Goal: Navigation & Orientation: Find specific page/section

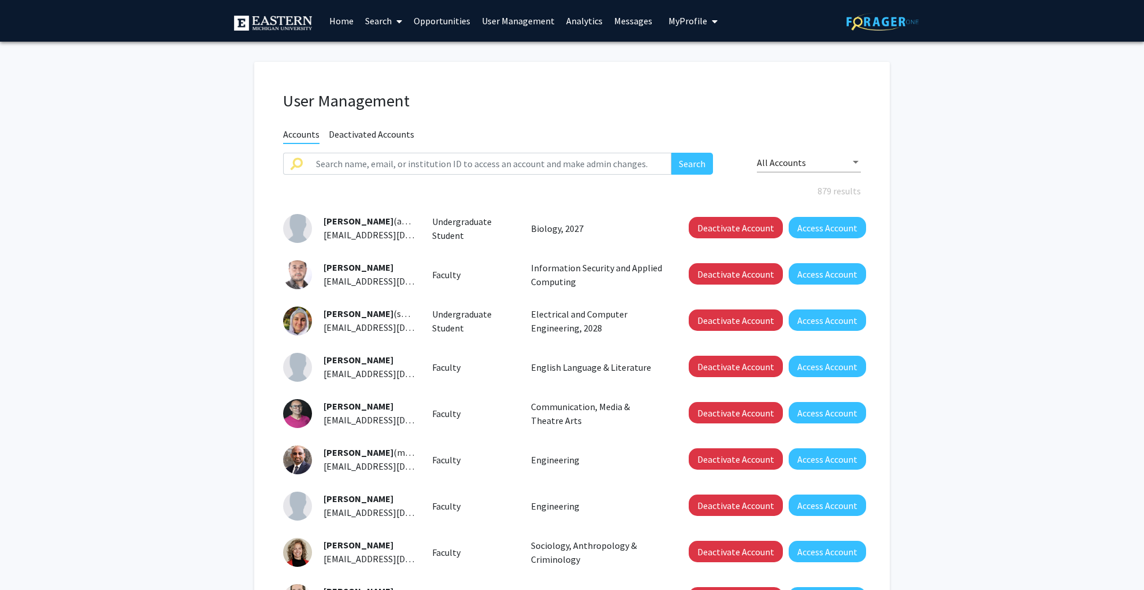
click at [857, 13] on img at bounding box center [883, 22] width 72 height 18
click at [878, 26] on img at bounding box center [883, 22] width 72 height 18
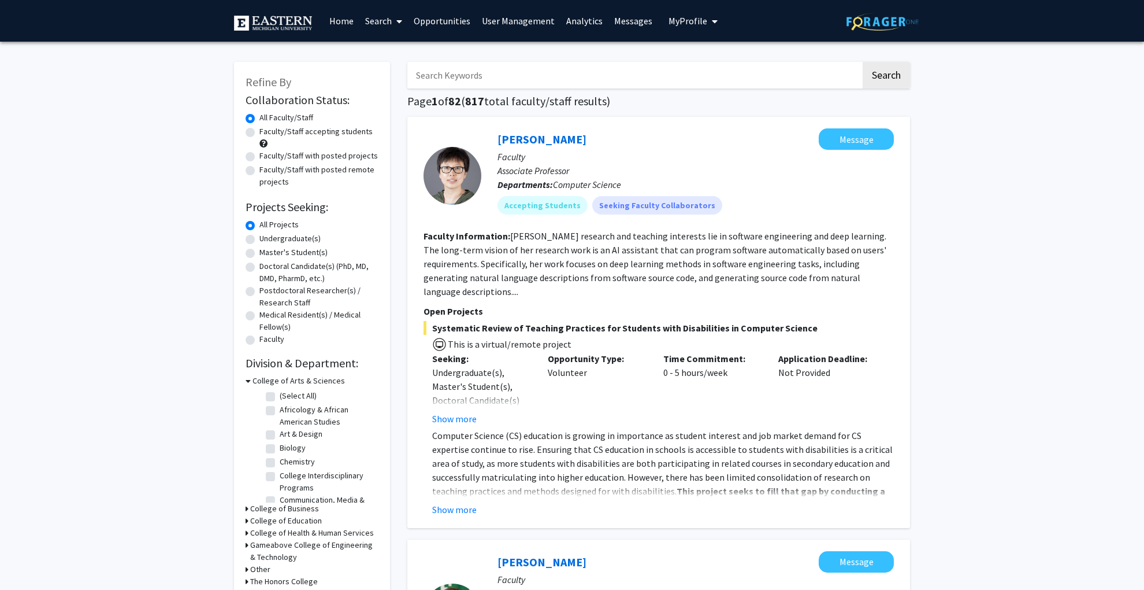
drag, startPoint x: 692, startPoint y: 21, endPoint x: 695, endPoint y: 36, distance: 15.3
click at [692, 21] on span "My Profile" at bounding box center [688, 21] width 39 height 12
click at [695, 87] on link "Log Out" at bounding box center [729, 90] width 104 height 14
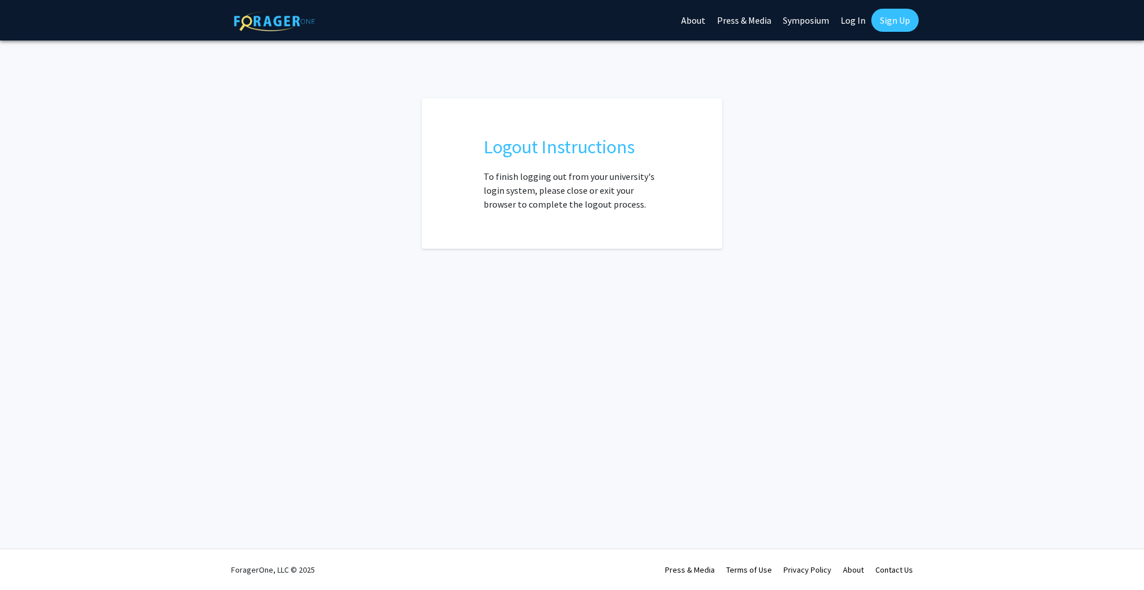
click at [695, 21] on link "About" at bounding box center [694, 20] width 36 height 40
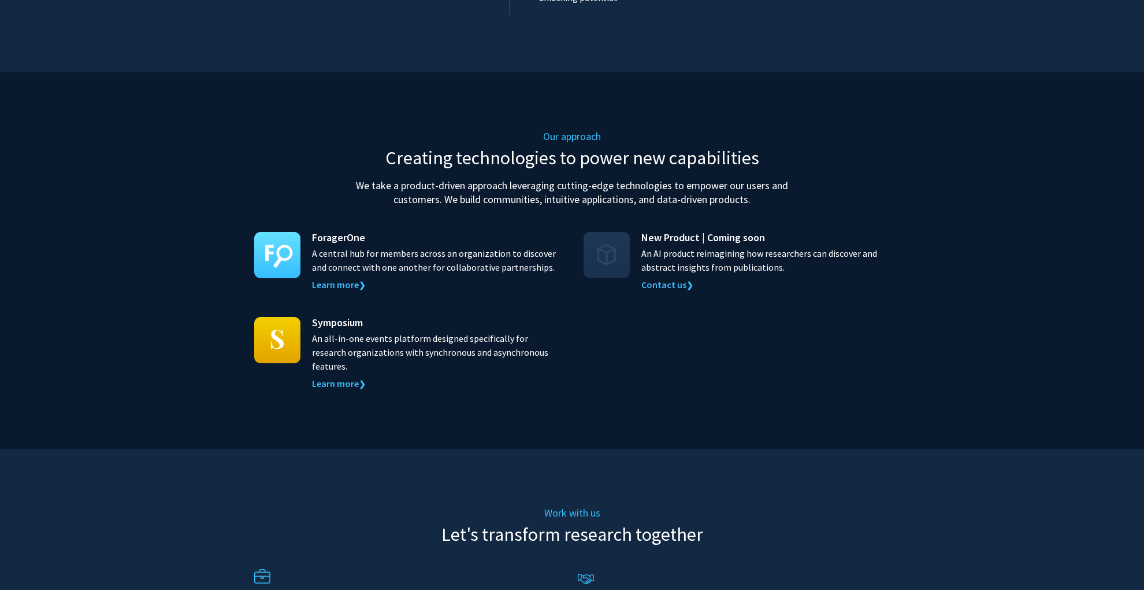
scroll to position [1169, 0]
